Goal: Task Accomplishment & Management: Use online tool/utility

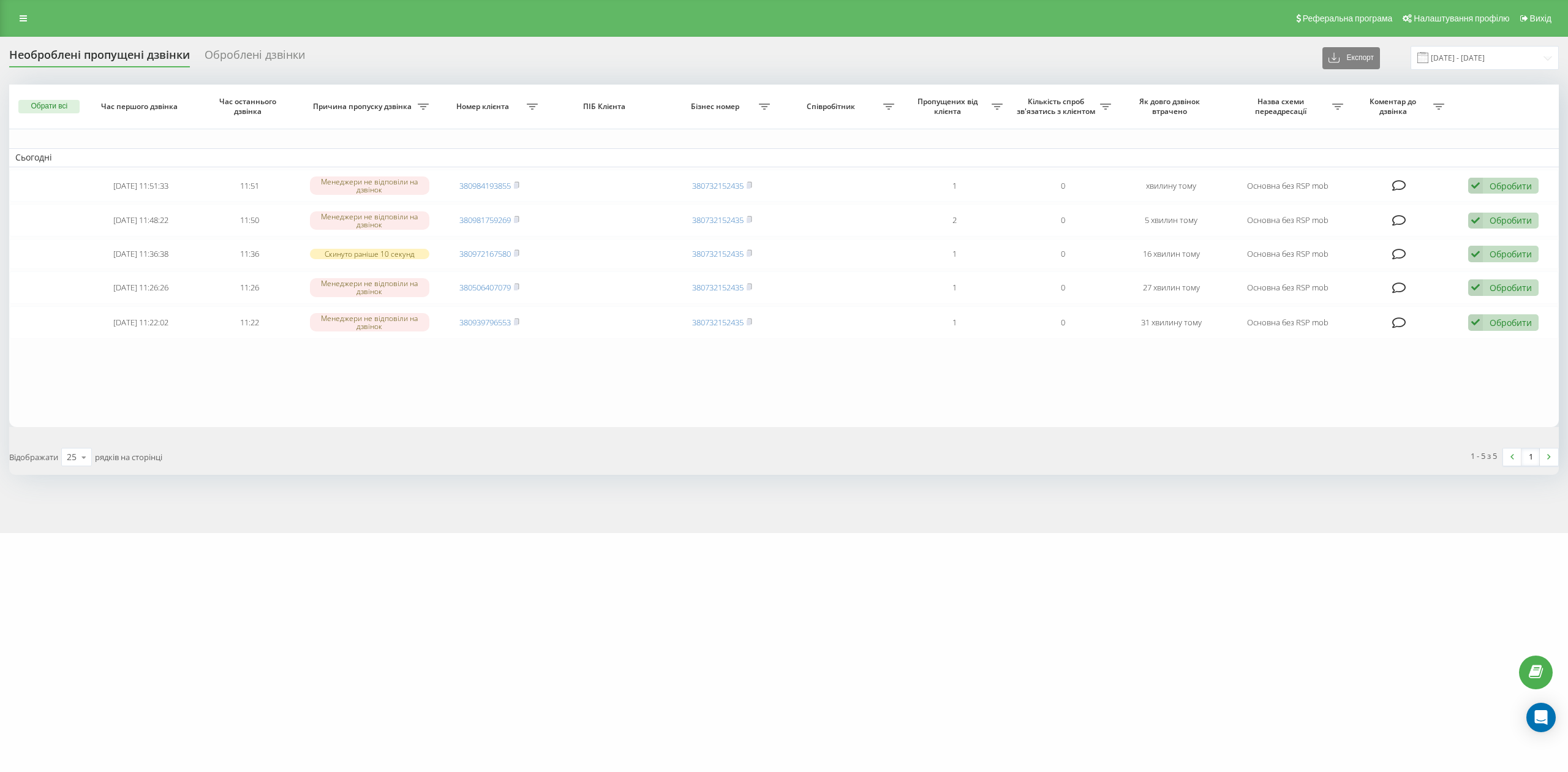
drag, startPoint x: 0, startPoint y: 0, endPoint x: 483, endPoint y: 326, distance: 582.7
click at [483, 326] on link "380939796553" at bounding box center [485, 322] width 51 height 11
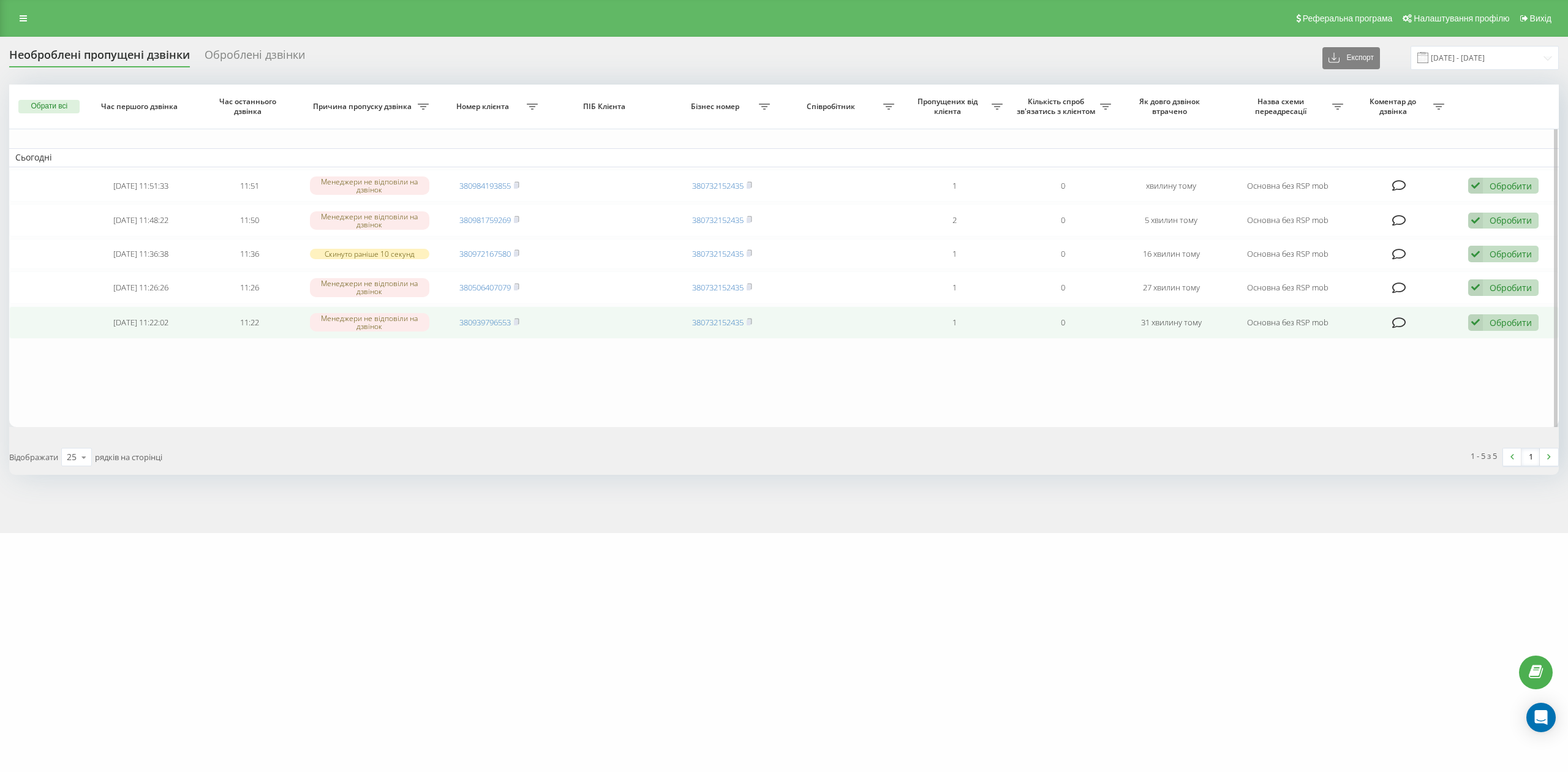
click at [1490, 327] on div "Обробити" at bounding box center [1511, 323] width 43 height 12
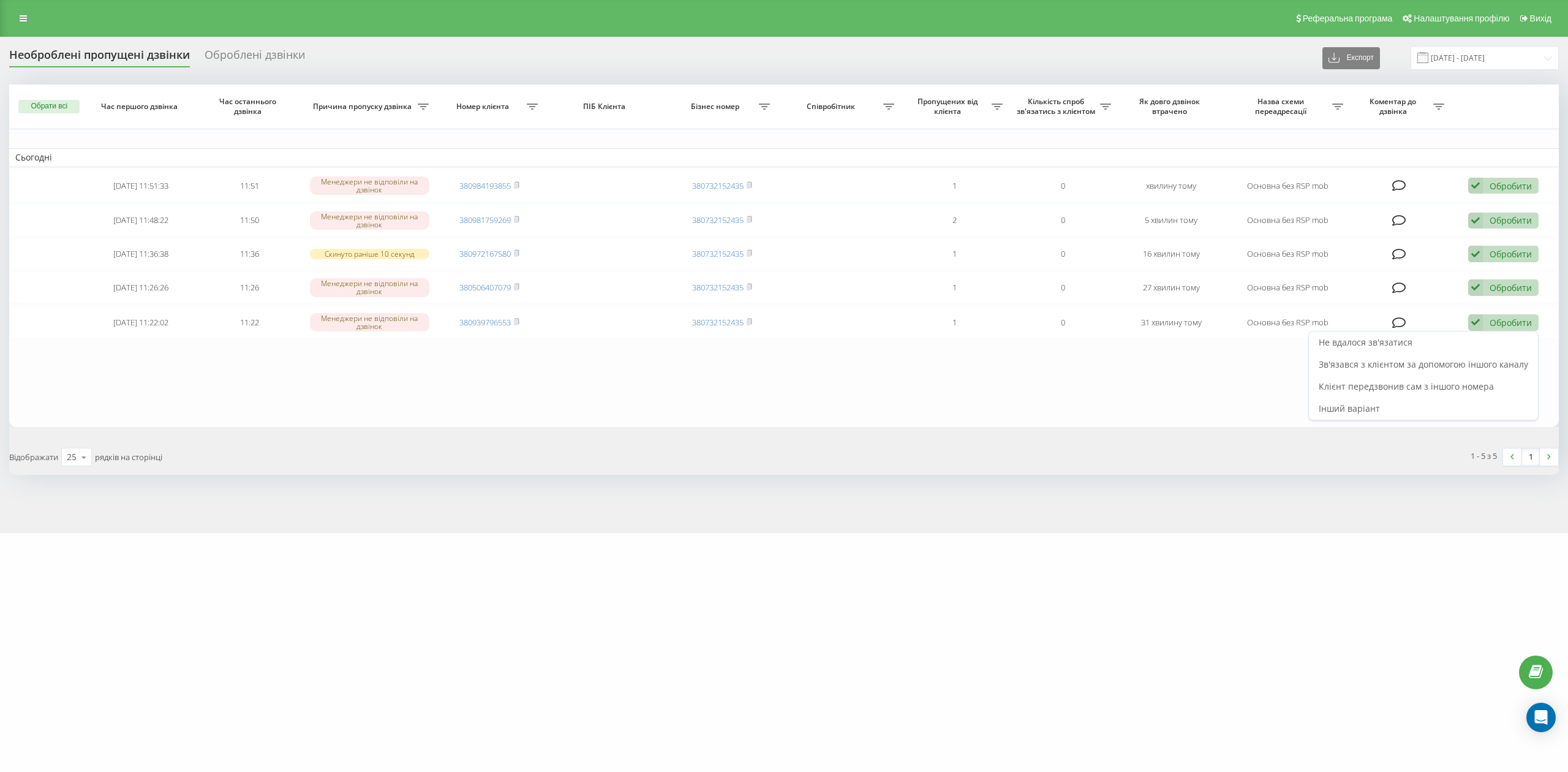
click at [1485, 345] on div "Не вдалося зв'язатися" at bounding box center [1422, 342] width 229 height 22
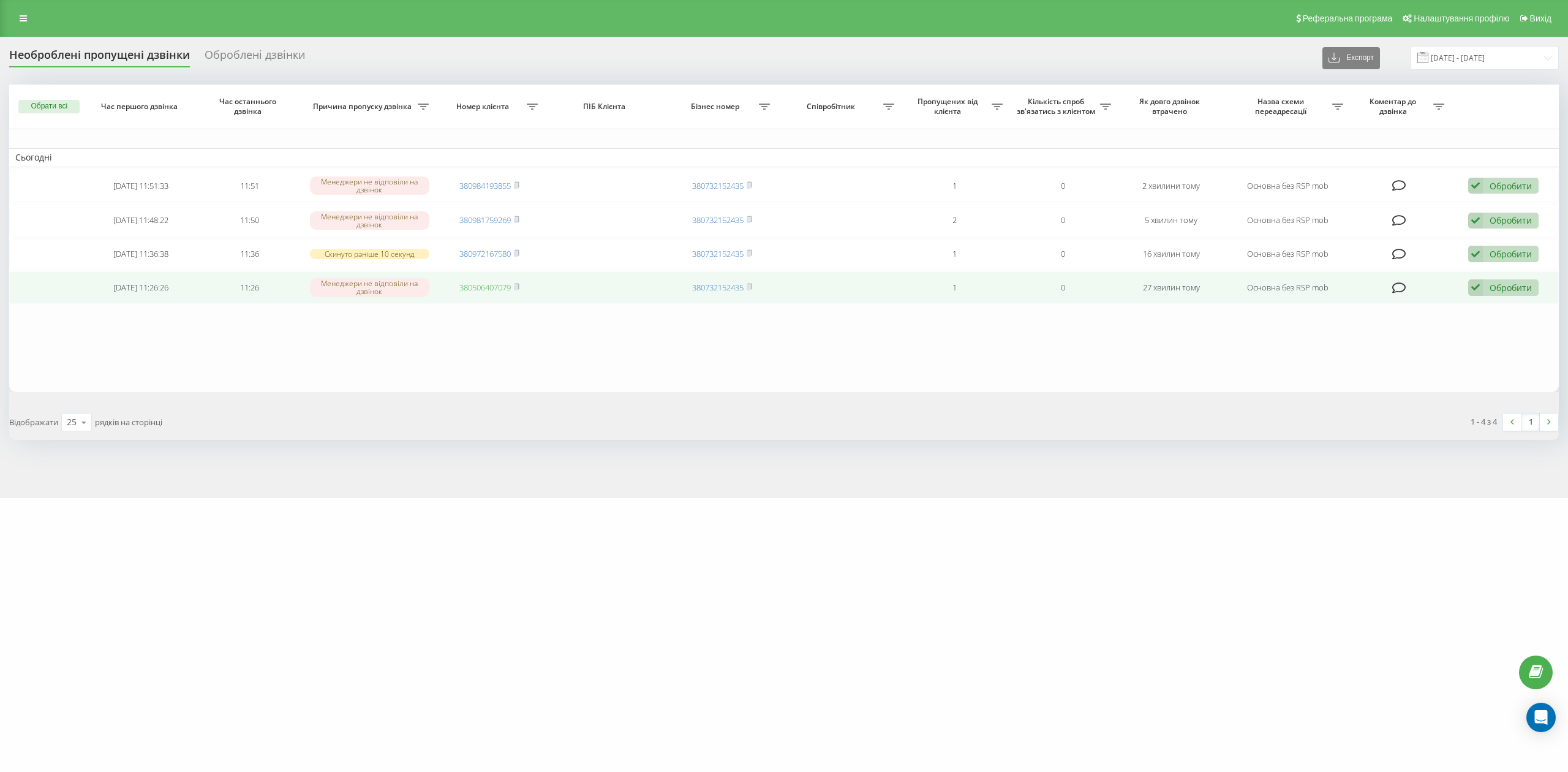
click at [496, 289] on link "380506407079" at bounding box center [485, 287] width 51 height 11
click at [1527, 289] on div "Обробити" at bounding box center [1511, 288] width 43 height 12
click at [1513, 310] on div "Не вдалося зв'язатися" at bounding box center [1422, 307] width 229 height 22
